Goal: Obtain resource: Obtain resource

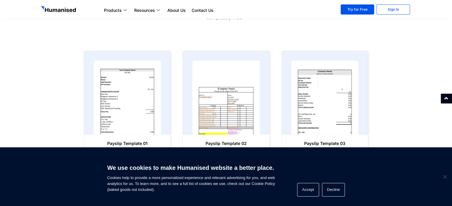
scroll to position [301, 0]
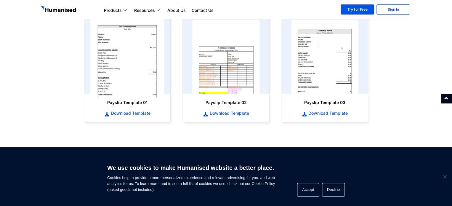
click at [127, 74] on img at bounding box center [127, 56] width 74 height 81
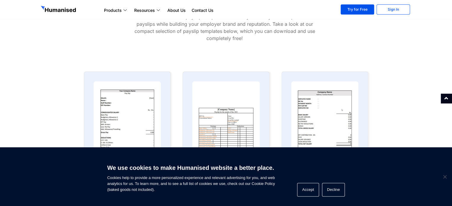
scroll to position [308, 0]
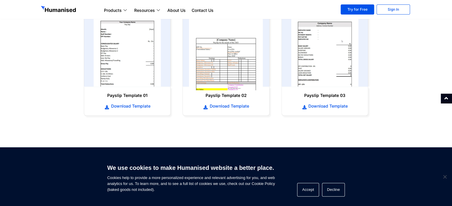
click at [216, 55] on img at bounding box center [226, 49] width 74 height 81
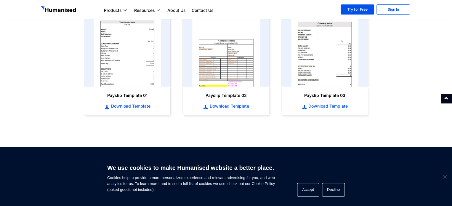
click at [224, 97] on h6 "Payslip Template 02" at bounding box center [226, 95] width 74 height 6
click at [423, 58] on section "Payslip Template 01 Download Template Payslip Template 02 Download Template" at bounding box center [226, 59] width 452 height 125
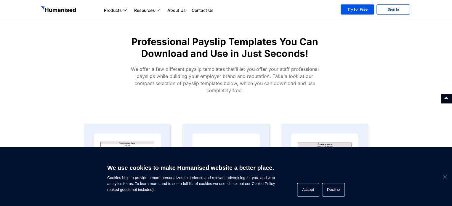
scroll to position [79, 0]
